Goal: Information Seeking & Learning: Learn about a topic

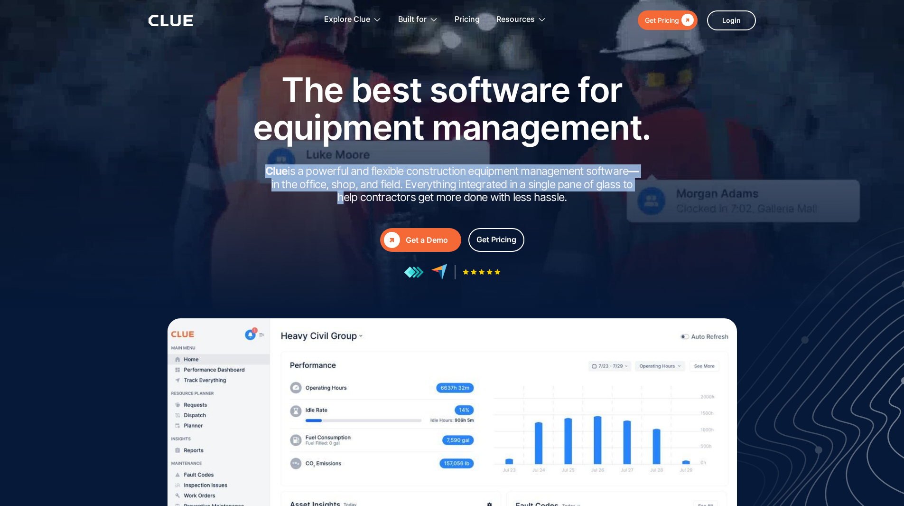
drag, startPoint x: 231, startPoint y: 161, endPoint x: 617, endPoint y: 192, distance: 387.6
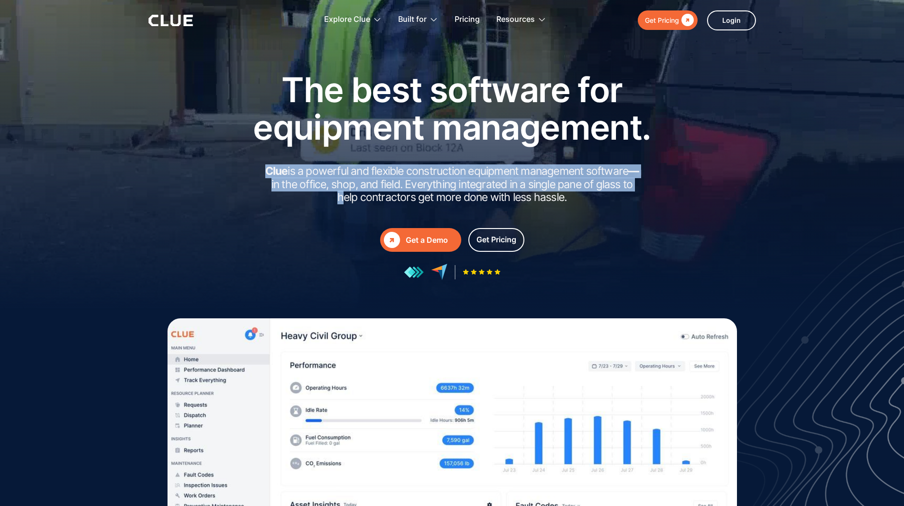
click at [616, 189] on div "The best software for equipment management. Clue is a powerful and flexible con…" at bounding box center [452, 175] width 560 height 209
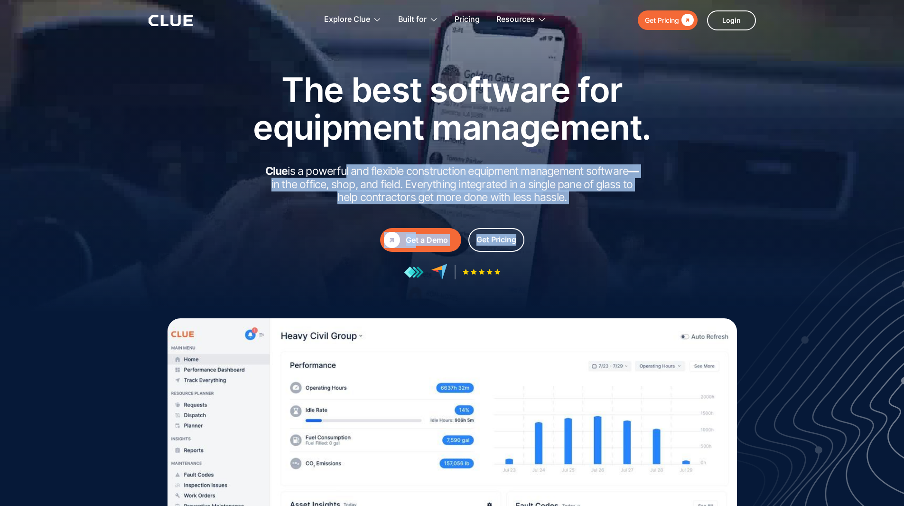
drag, startPoint x: 621, startPoint y: 205, endPoint x: 340, endPoint y: 169, distance: 282.8
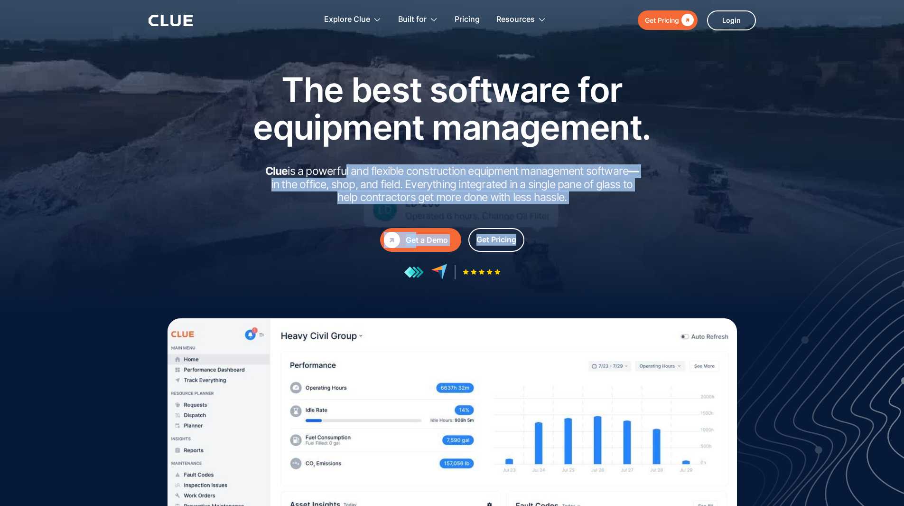
click at [340, 169] on div "The best software for equipment management. Clue is a powerful and flexible con…" at bounding box center [452, 175] width 427 height 209
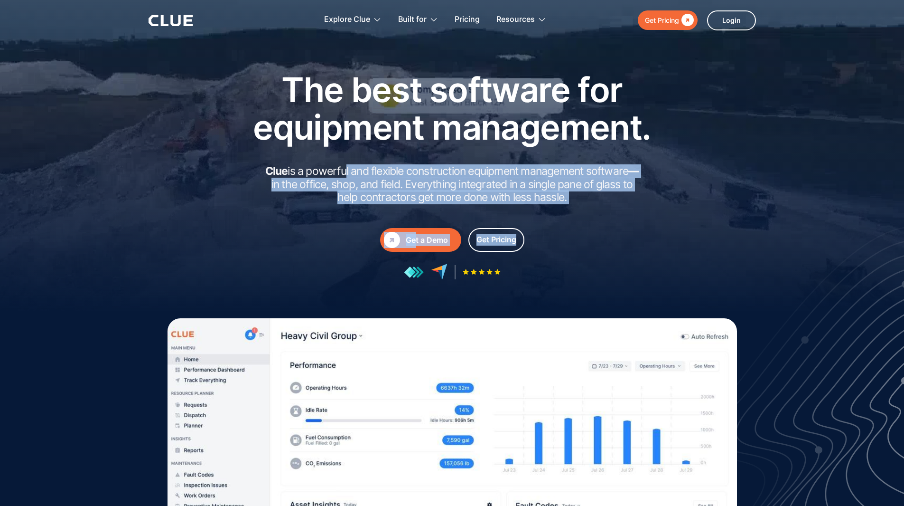
click at [340, 169] on h2 "Clue is a powerful and flexible construction equipment management software — in…" at bounding box center [452, 184] width 380 height 39
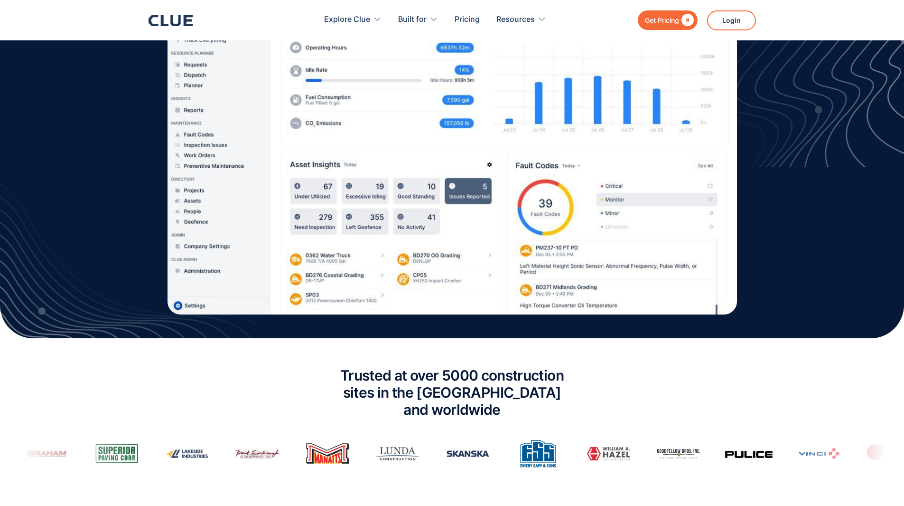
scroll to position [427, 0]
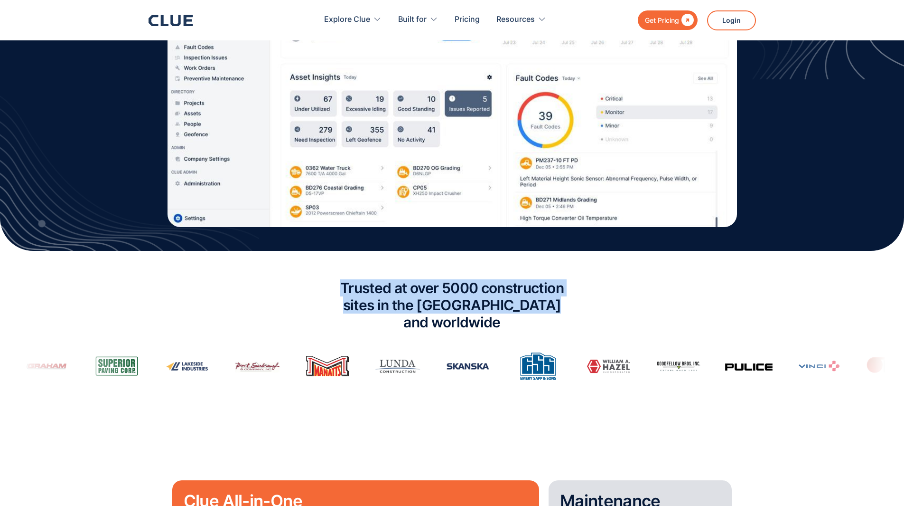
drag, startPoint x: 306, startPoint y: 257, endPoint x: 568, endPoint y: 303, distance: 265.6
click at [568, 303] on section "Trusted at over 5000 construction sites in the [GEOGRAPHIC_DATA] and worldwide" at bounding box center [452, 349] width 904 height 196
click at [615, 309] on div "Trusted at over 5000 construction sites in the [GEOGRAPHIC_DATA] and worldwide" at bounding box center [452, 330] width 904 height 120
drag, startPoint x: 615, startPoint y: 309, endPoint x: 323, endPoint y: 285, distance: 293.0
click at [323, 285] on div "Trusted at over 5000 construction sites in the [GEOGRAPHIC_DATA] and worldwide" at bounding box center [452, 330] width 904 height 120
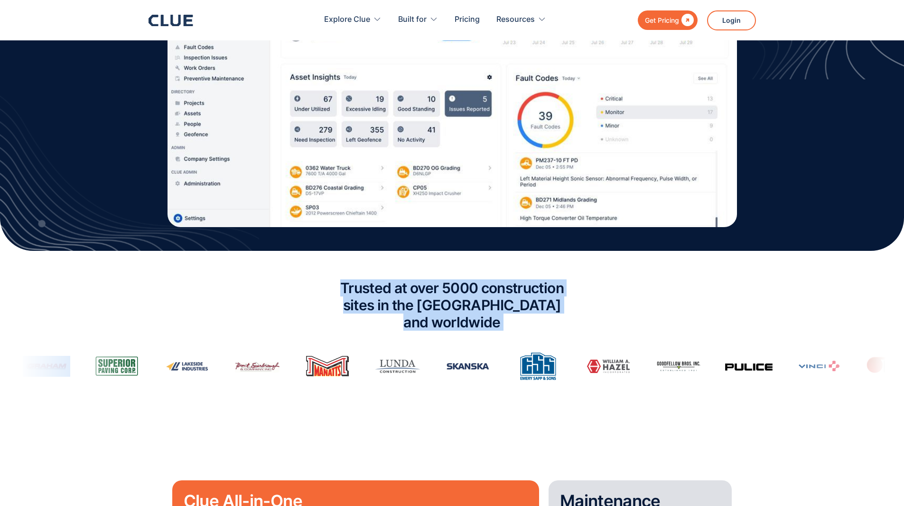
click at [323, 285] on h2 "Trusted at over 5000 construction sites in the [GEOGRAPHIC_DATA] and worldwide" at bounding box center [452, 304] width 261 height 51
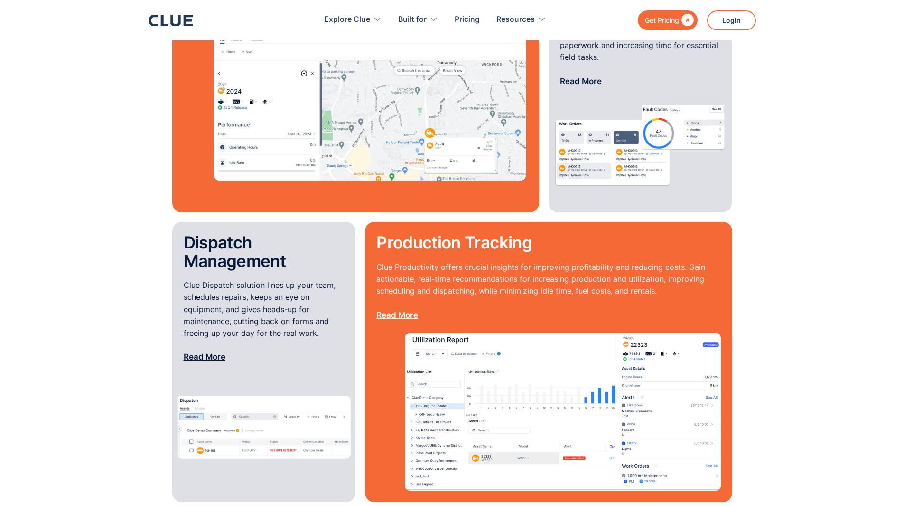
click at [114, 228] on section "Clue All-in-One Clue All-in-One simplifies fleet tracking for equipment manager…" at bounding box center [452, 206] width 904 height 658
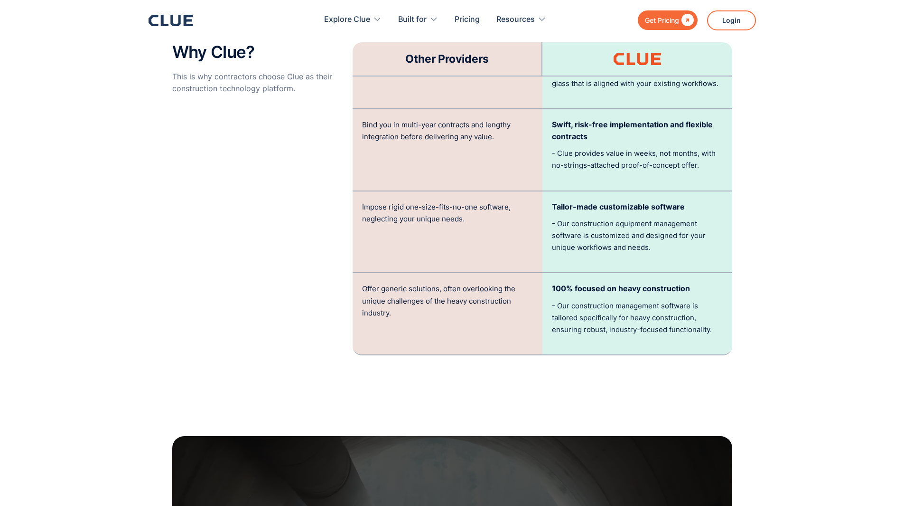
scroll to position [1804, 0]
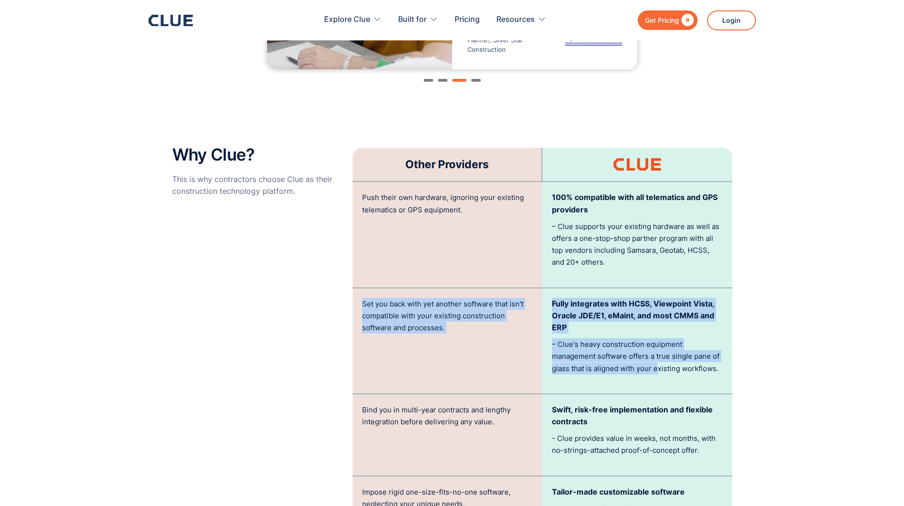
drag, startPoint x: 652, startPoint y: 270, endPoint x: 664, endPoint y: 351, distance: 82.6
click at [659, 349] on div "Other Providers Push their own hardware, ignoring your existing telematics or G…" at bounding box center [543, 392] width 380 height 495
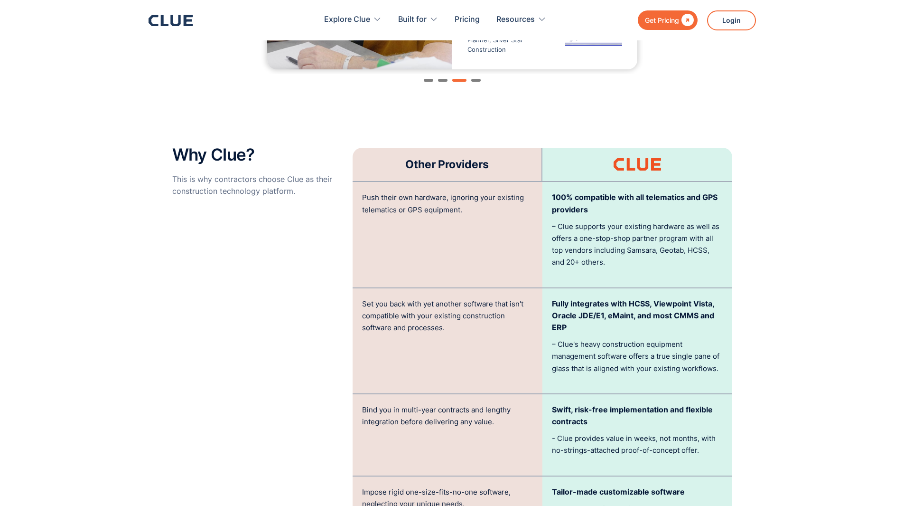
click at [667, 352] on p "– Clue's heavy construction equipment management software offers a true single …" at bounding box center [637, 356] width 171 height 36
drag, startPoint x: 709, startPoint y: 367, endPoint x: 549, endPoint y: 325, distance: 165.6
click at [549, 325] on div "Fully integrates with HCSS, Viewpoint Vista, Oracle JDE/E1, eMaint, and most CM…" at bounding box center [638, 340] width 190 height 105
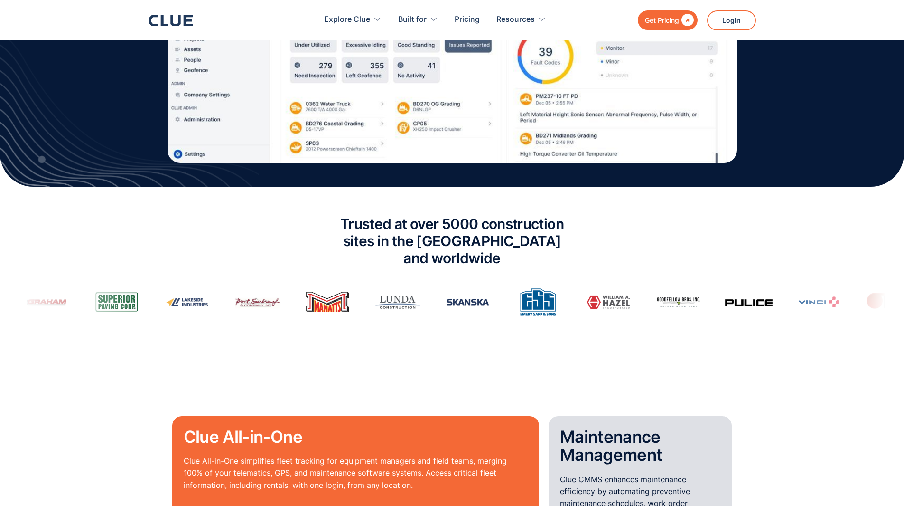
scroll to position [475, 0]
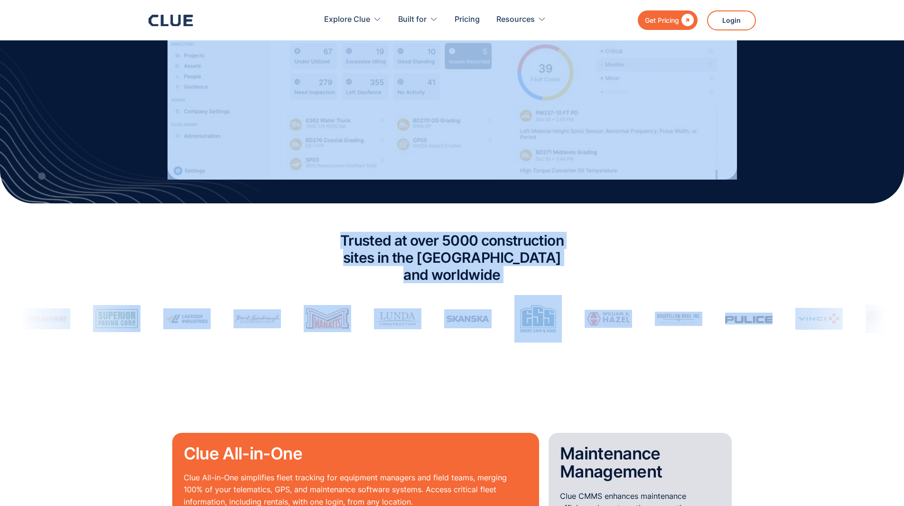
drag, startPoint x: 324, startPoint y: 196, endPoint x: 609, endPoint y: 277, distance: 296.7
click at [597, 261] on div "Trusted at over 5000 construction sites in the [GEOGRAPHIC_DATA] and worldwide" at bounding box center [452, 282] width 904 height 120
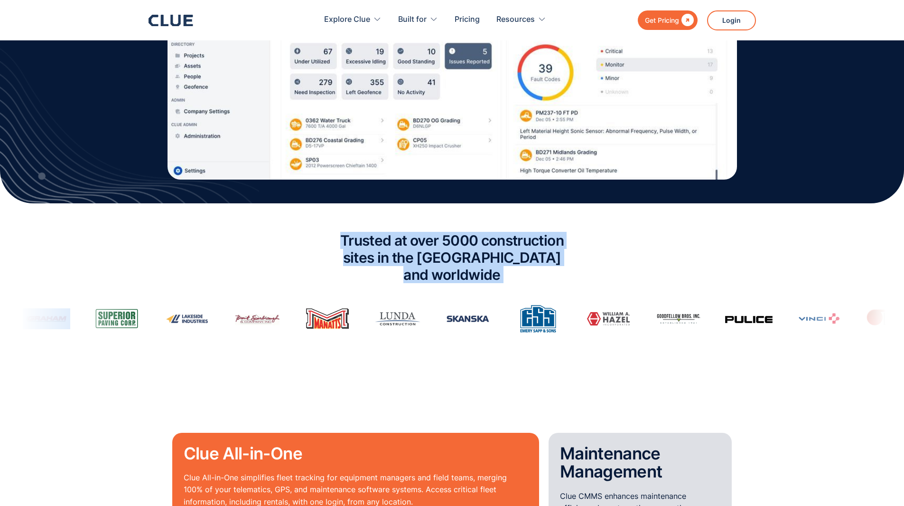
drag, startPoint x: 597, startPoint y: 261, endPoint x: 341, endPoint y: 231, distance: 257.5
click at [343, 232] on div "Trusted at over 5000 construction sites in the [GEOGRAPHIC_DATA] and worldwide" at bounding box center [452, 282] width 904 height 120
click at [340, 231] on div "Trusted at over 5000 construction sites in the [GEOGRAPHIC_DATA] and worldwide" at bounding box center [452, 282] width 904 height 120
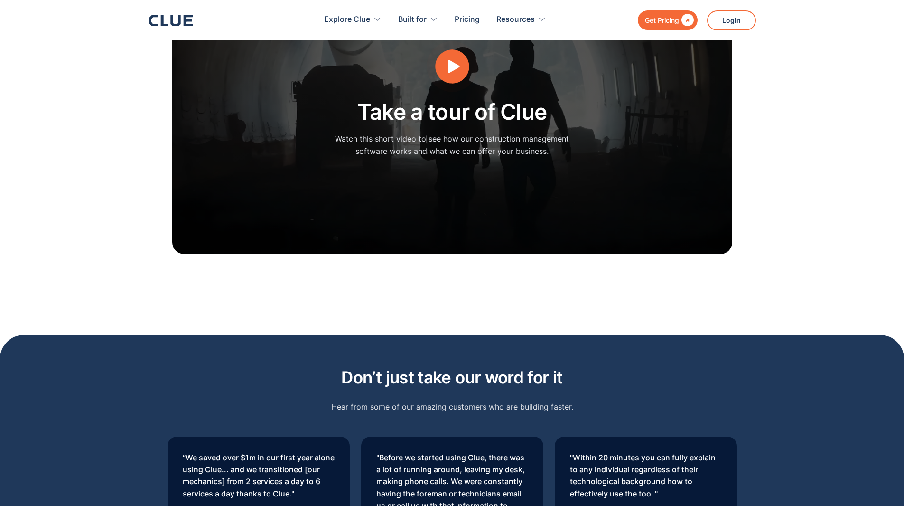
scroll to position [4224, 0]
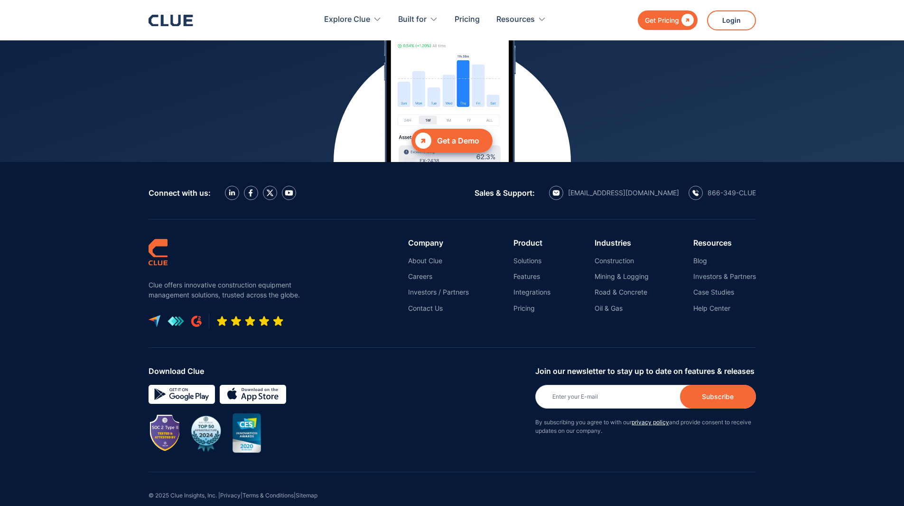
click at [581, 347] on div "Download Clue Join our newsletter to stay up to date on features & releases New…" at bounding box center [453, 409] width 608 height 124
